Goal: Task Accomplishment & Management: Complete application form

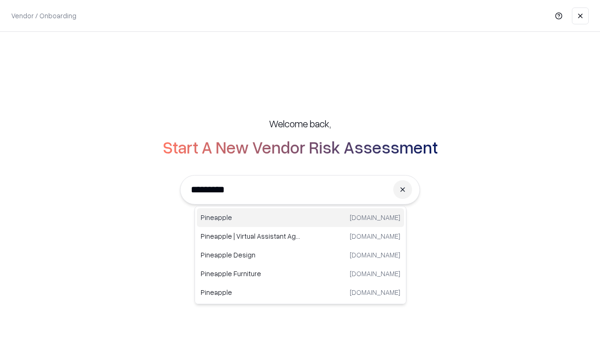
click at [300, 218] on div "Pineapple pineappleenergy.com" at bounding box center [300, 218] width 207 height 19
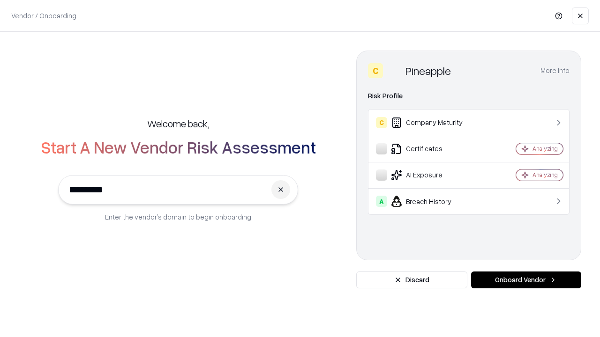
type input "*********"
click at [526, 280] on button "Onboard Vendor" at bounding box center [526, 280] width 110 height 17
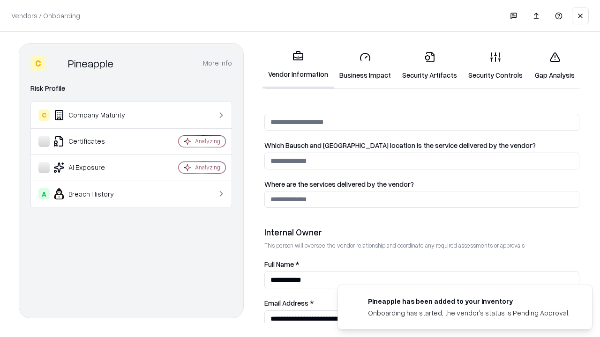
scroll to position [486, 0]
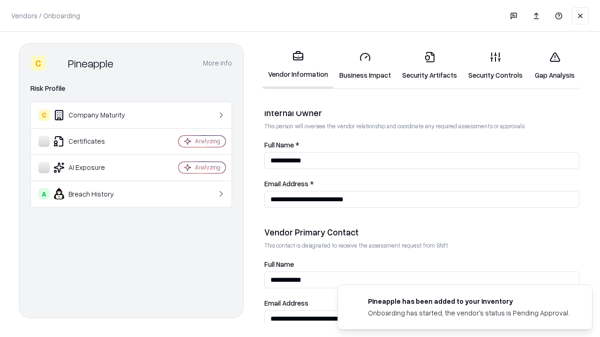
click at [429, 66] on link "Security Artifacts" at bounding box center [429, 66] width 66 height 44
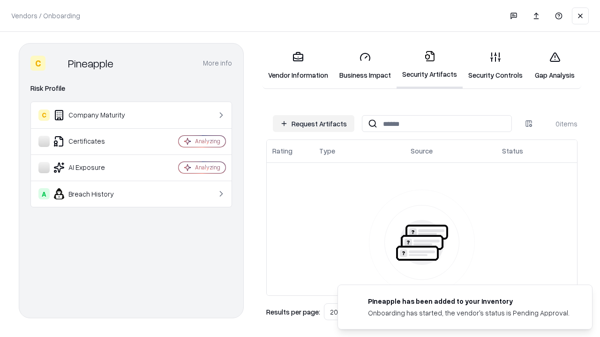
click at [314, 124] on button "Request Artifacts" at bounding box center [314, 123] width 82 height 17
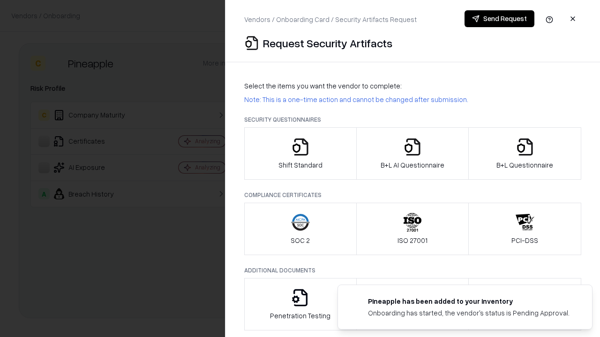
click at [524, 154] on icon "button" at bounding box center [525, 147] width 19 height 19
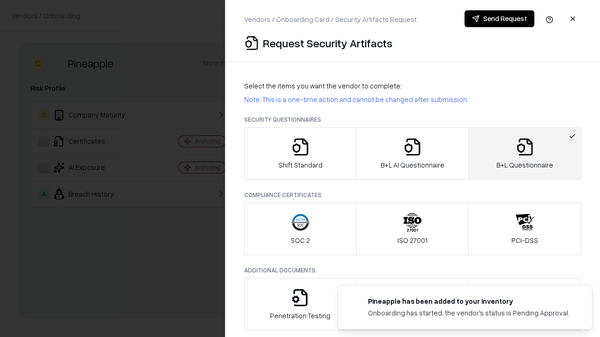
click at [412, 154] on icon "button" at bounding box center [412, 147] width 19 height 19
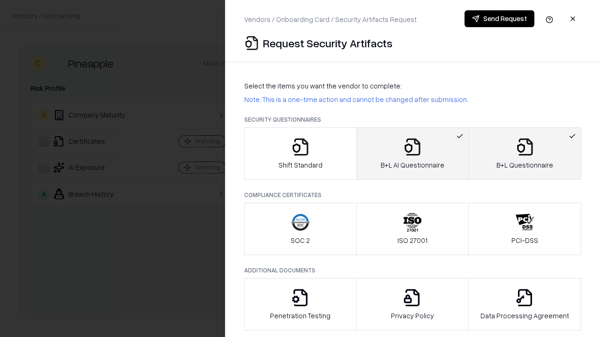
click at [499, 19] on button "Send Request" at bounding box center [499, 18] width 70 height 17
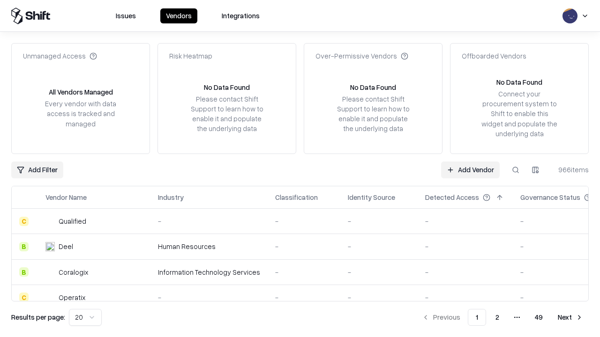
click at [516, 170] on button at bounding box center [515, 170] width 17 height 17
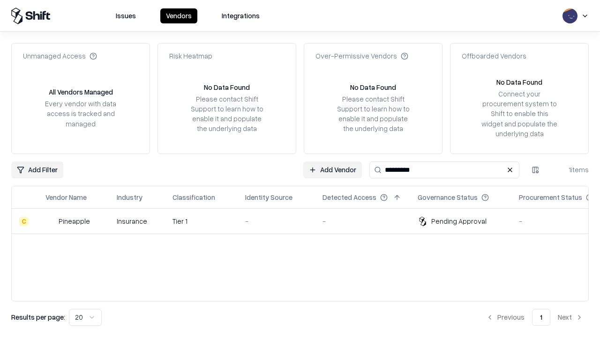
type input "*********"
click at [306, 221] on div "-" at bounding box center [276, 222] width 62 height 10
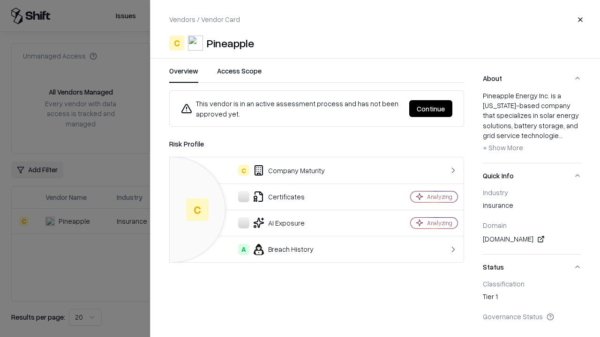
click at [431, 109] on button "Continue" at bounding box center [430, 108] width 43 height 17
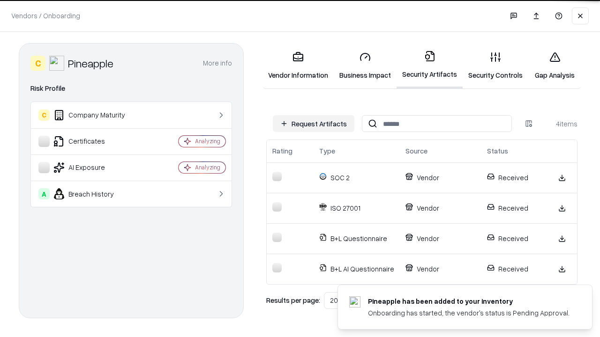
click at [554, 66] on link "Gap Analysis" at bounding box center [554, 66] width 53 height 44
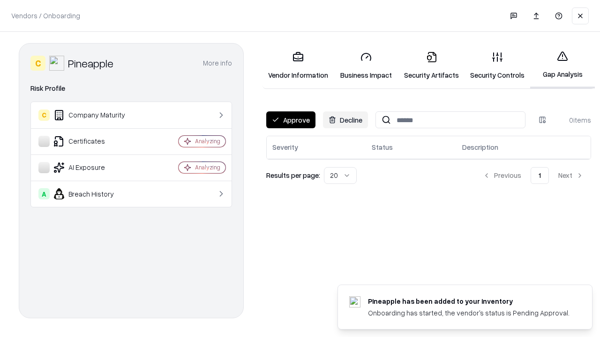
click at [291, 120] on button "Approve" at bounding box center [290, 120] width 49 height 17
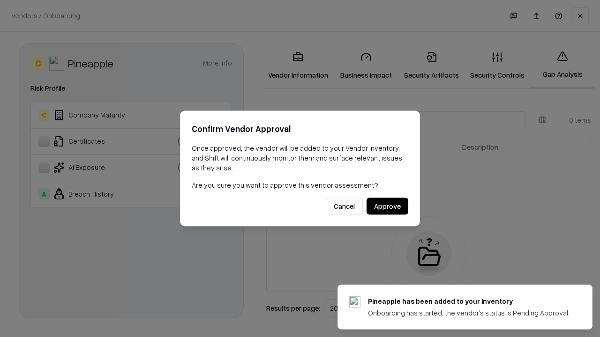
click at [387, 206] on button "Approve" at bounding box center [387, 206] width 42 height 17
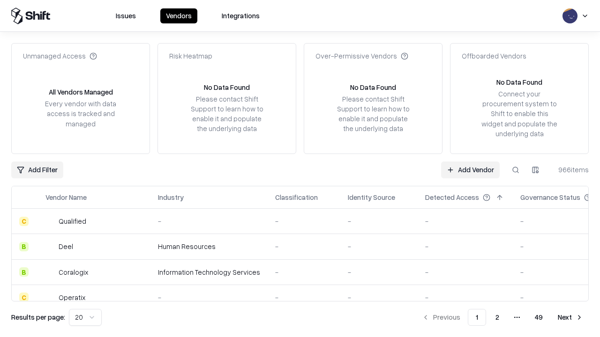
type input "*********"
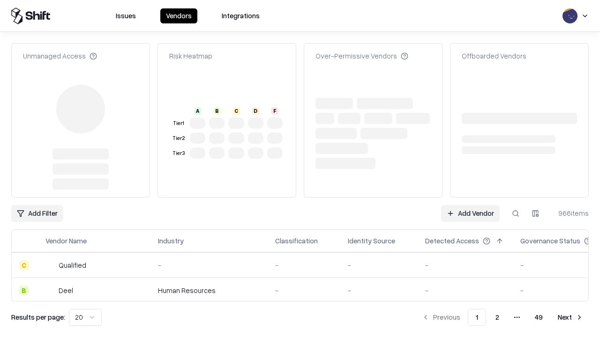
click at [470, 205] on link "Add Vendor" at bounding box center [470, 213] width 59 height 17
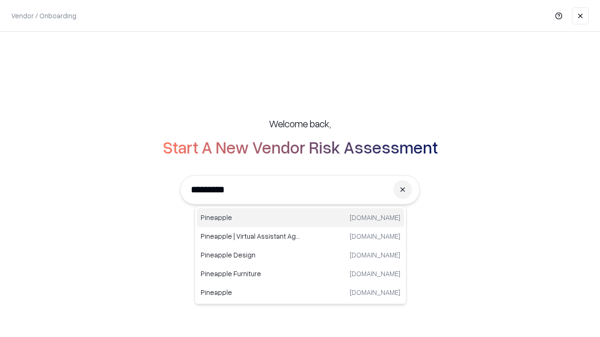
click at [300, 218] on div "Pineapple pineappleenergy.com" at bounding box center [300, 218] width 207 height 19
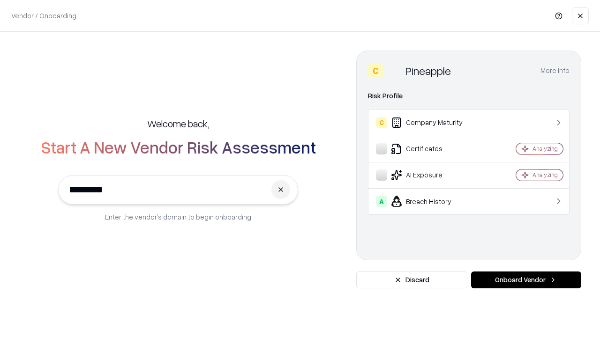
type input "*********"
click at [526, 280] on button "Onboard Vendor" at bounding box center [526, 280] width 110 height 17
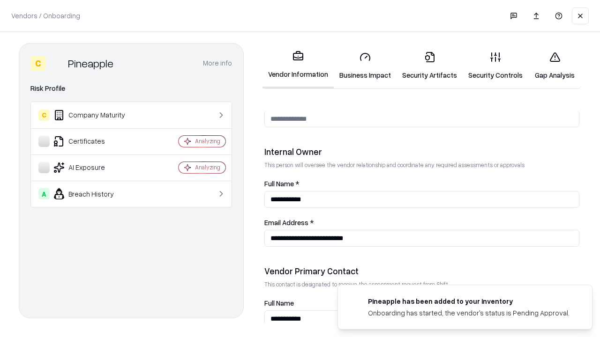
scroll to position [486, 0]
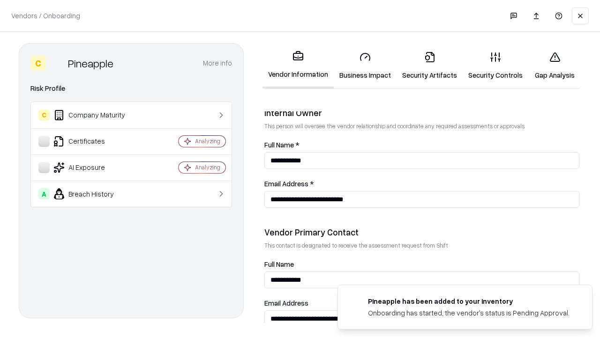
click at [554, 66] on link "Gap Analysis" at bounding box center [554, 66] width 53 height 44
